Goal: Task Accomplishment & Management: Manage account settings

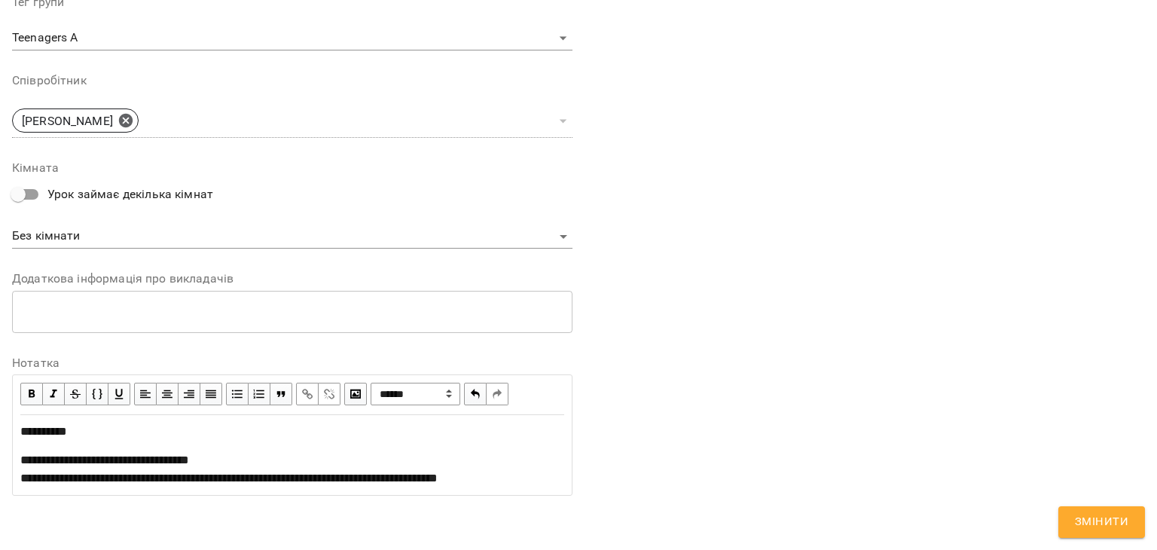
scroll to position [579, 0]
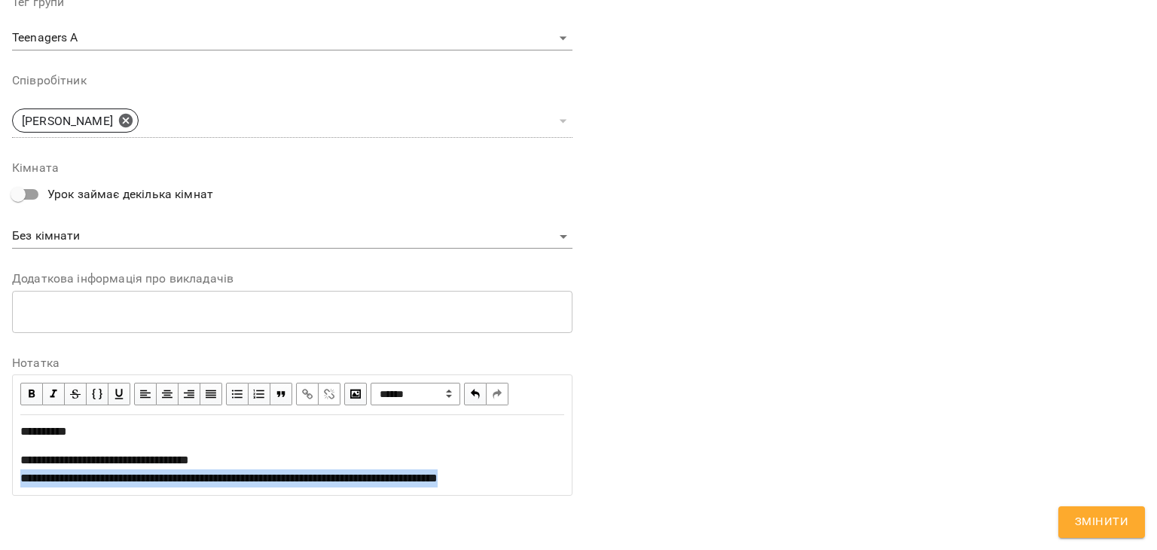
drag, startPoint x: 65, startPoint y: 480, endPoint x: 0, endPoint y: 459, distance: 68.1
click at [0, 459] on div "**********" at bounding box center [578, 18] width 1157 height 1064
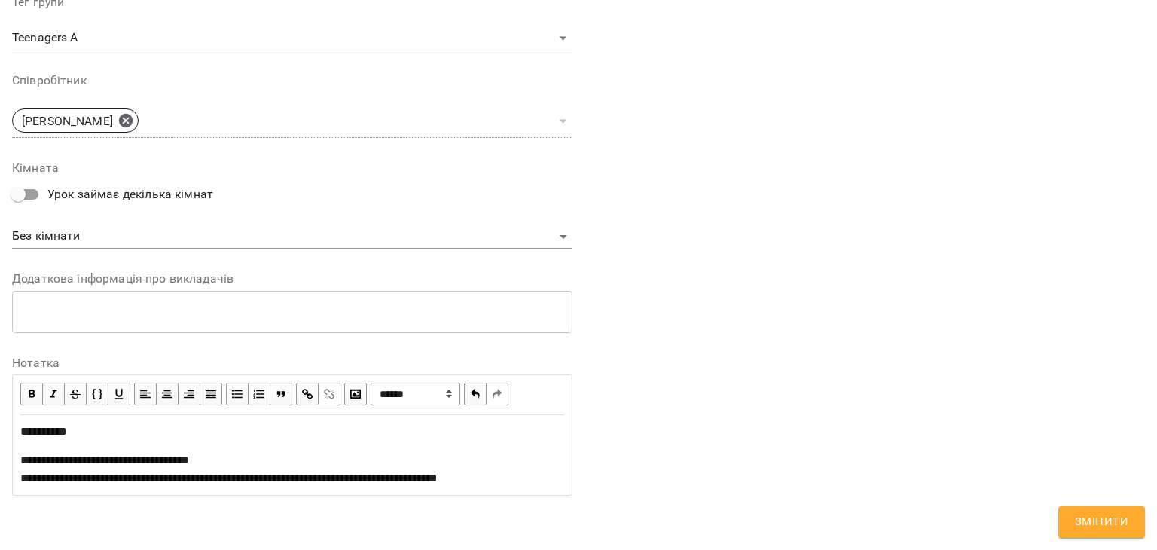
click at [304, 386] on span "button" at bounding box center [307, 394] width 17 height 17
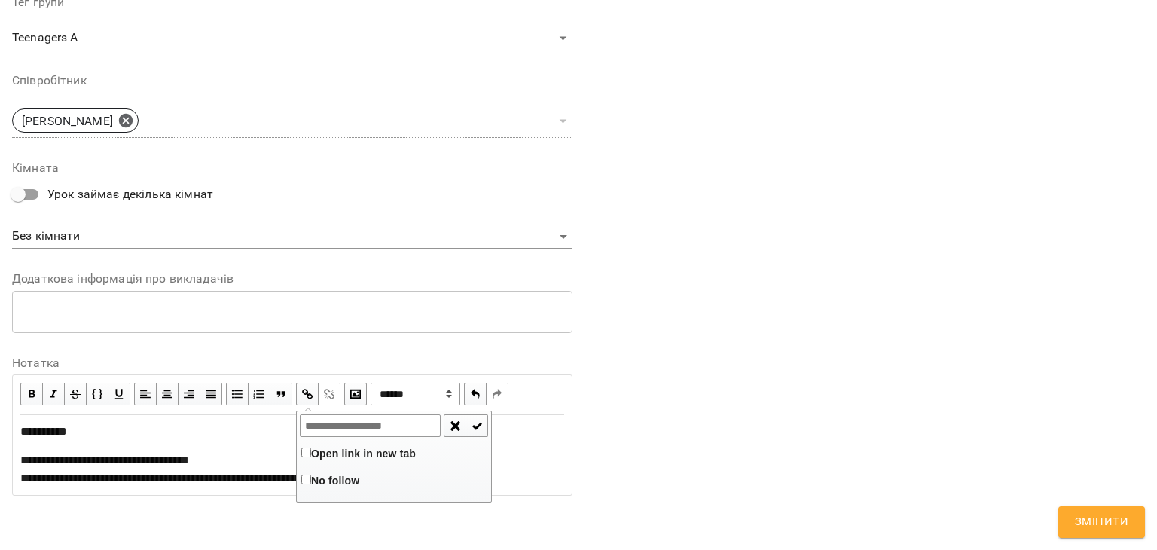
type input "**********"
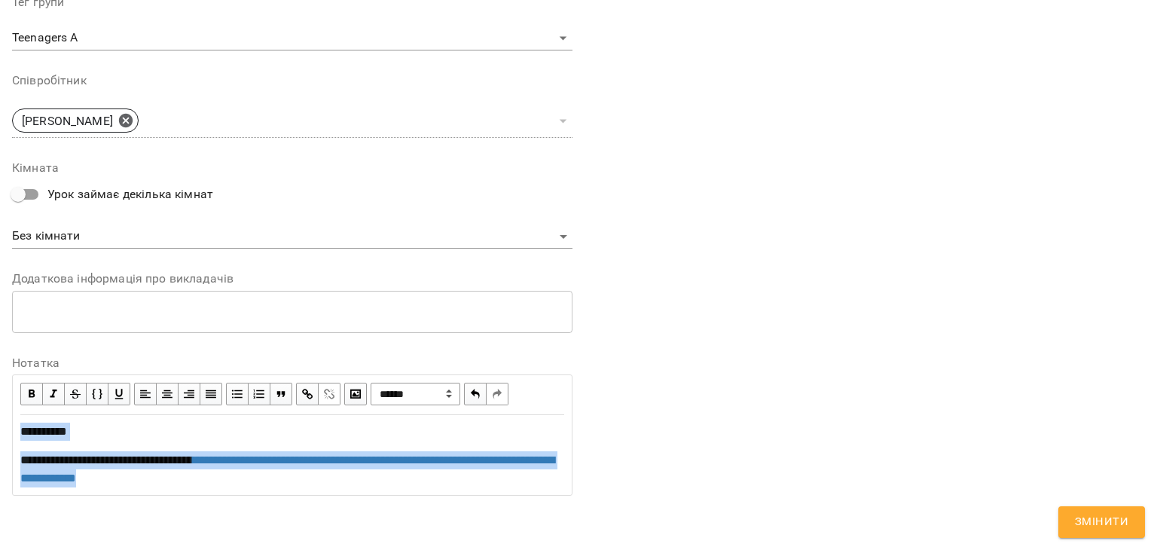
copy div "**********"
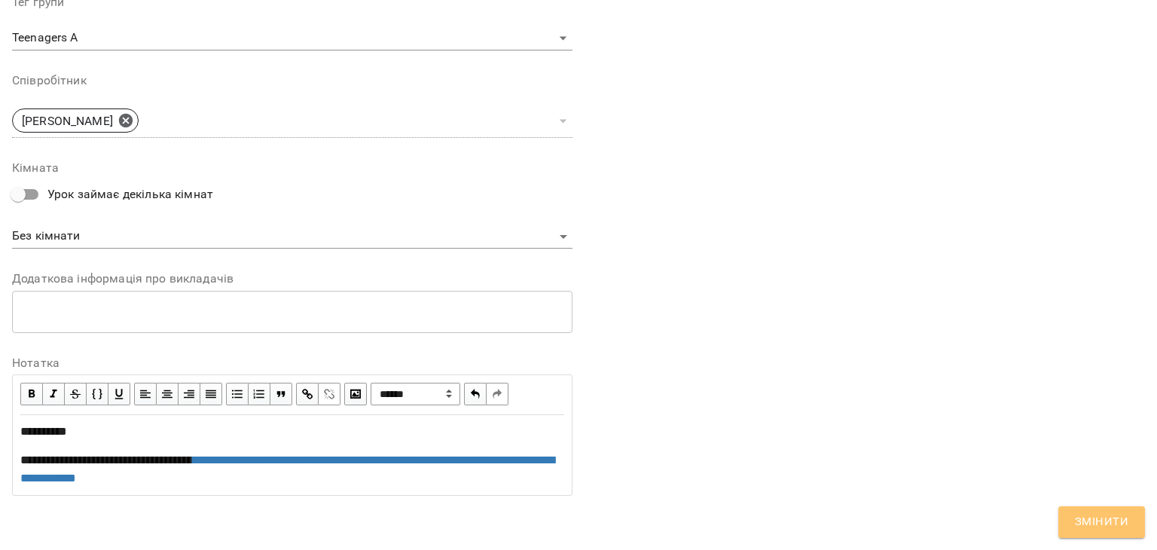
click at [1089, 521] on span "Змінити" at bounding box center [1101, 522] width 53 height 20
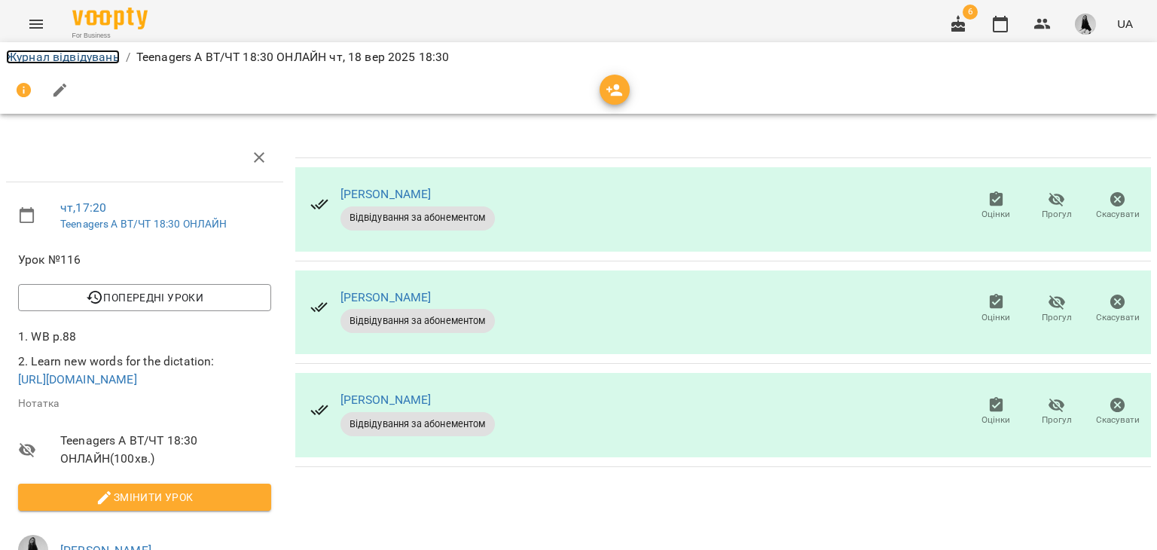
click at [84, 58] on link "Журнал відвідувань" at bounding box center [63, 57] width 114 height 14
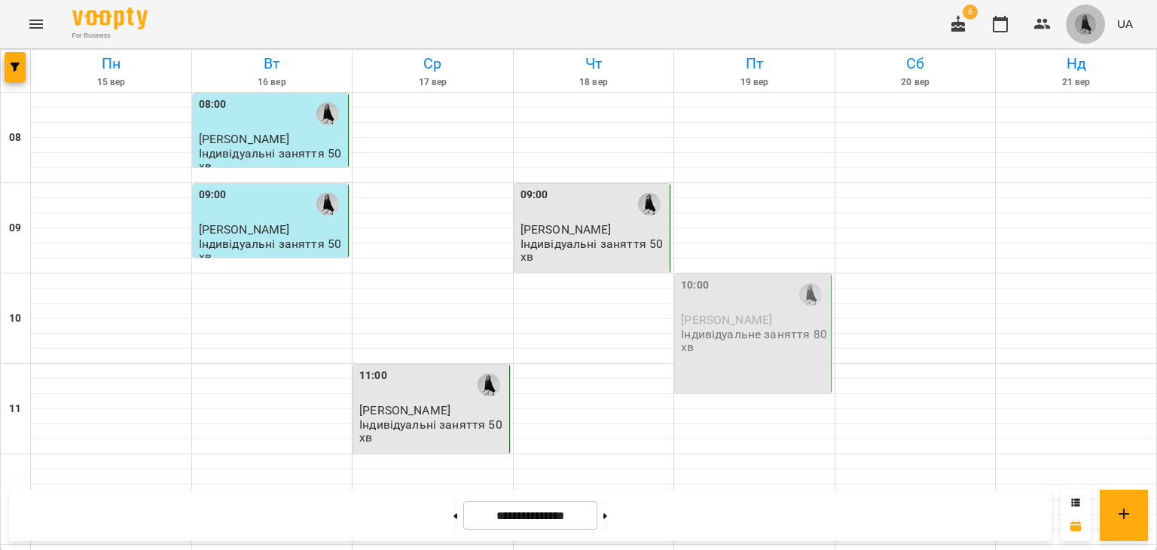
click at [1073, 28] on button "button" at bounding box center [1085, 24] width 39 height 39
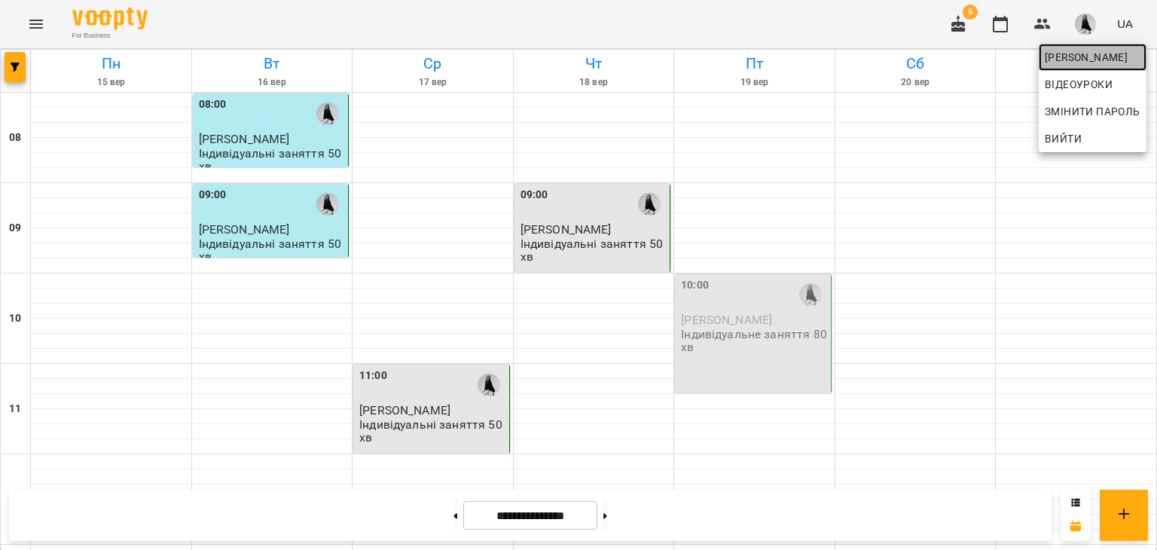
click at [1096, 66] on span "[PERSON_NAME]" at bounding box center [1093, 57] width 96 height 18
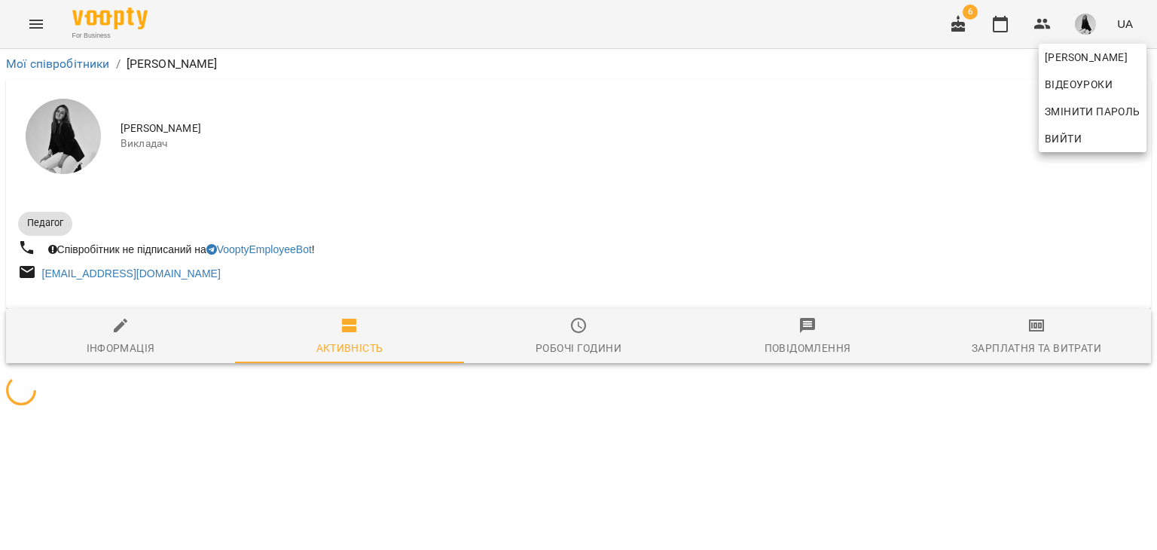
click at [1079, 337] on div at bounding box center [578, 275] width 1157 height 550
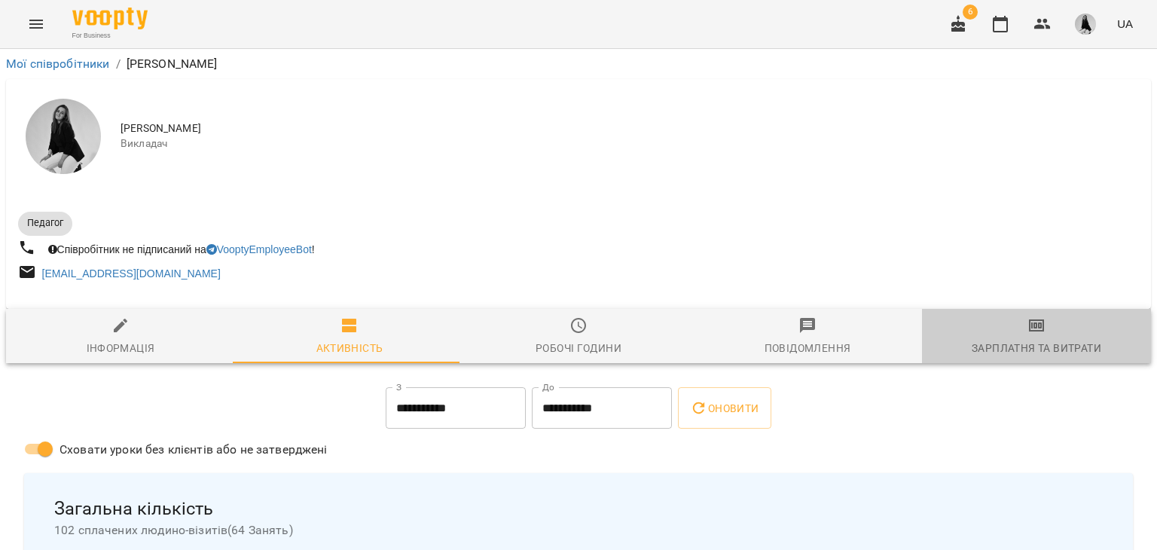
click at [1079, 337] on span "Зарплатня та Витрати" at bounding box center [1036, 336] width 211 height 41
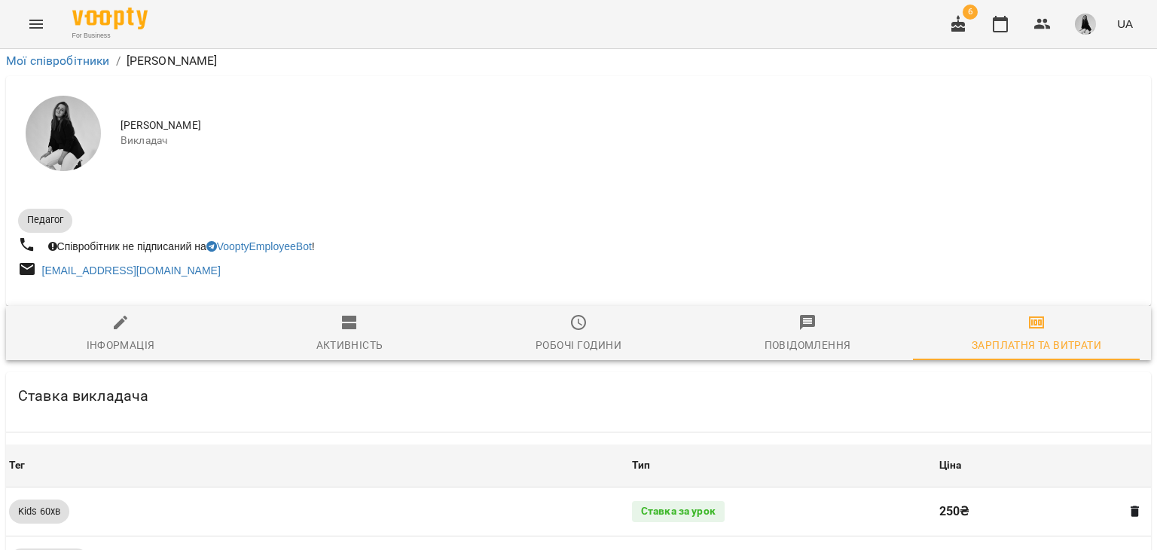
scroll to position [1362, 0]
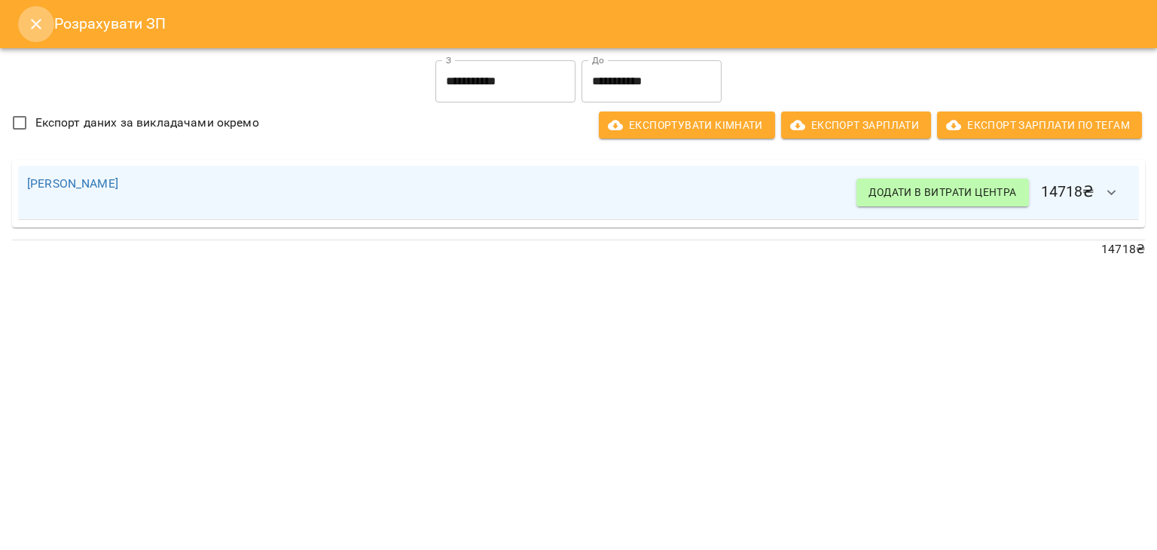
click at [42, 14] on button "Close" at bounding box center [36, 24] width 36 height 36
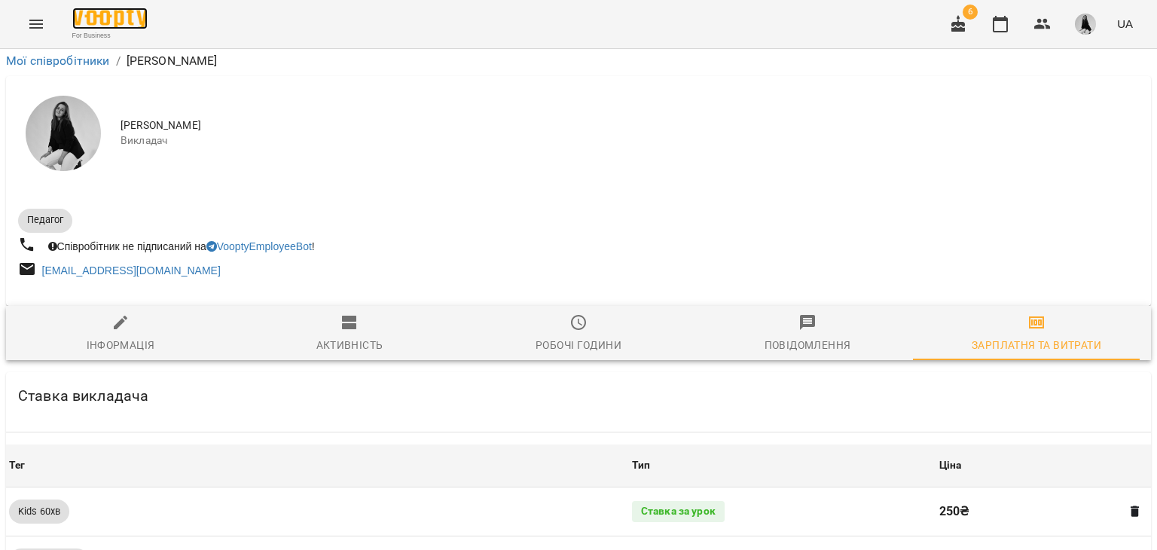
click at [102, 19] on img at bounding box center [109, 19] width 75 height 22
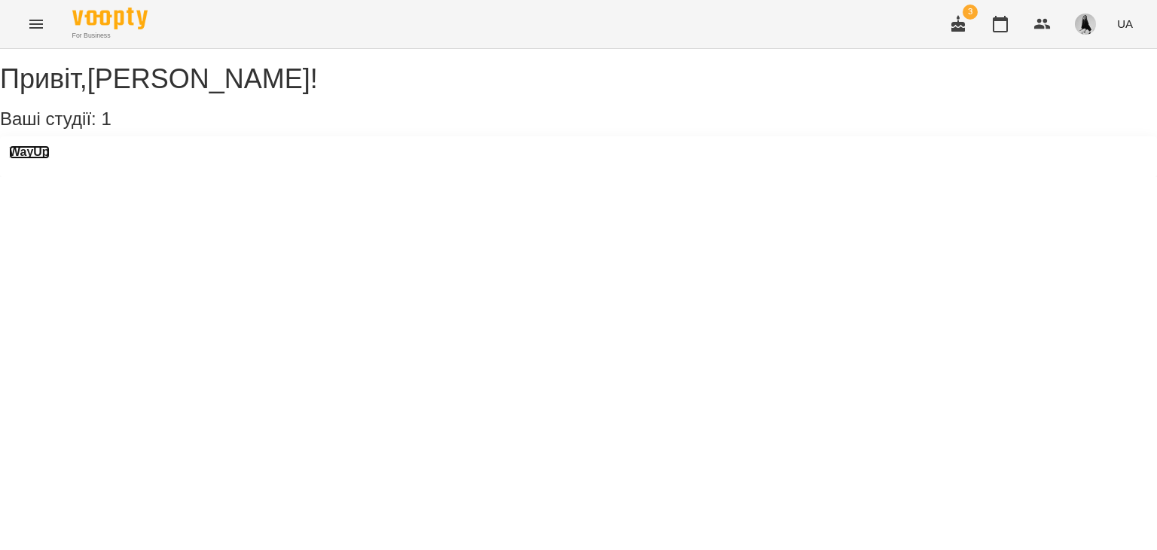
click at [50, 159] on h3 "WayUp" at bounding box center [29, 152] width 41 height 14
